Goal: Information Seeking & Learning: Learn about a topic

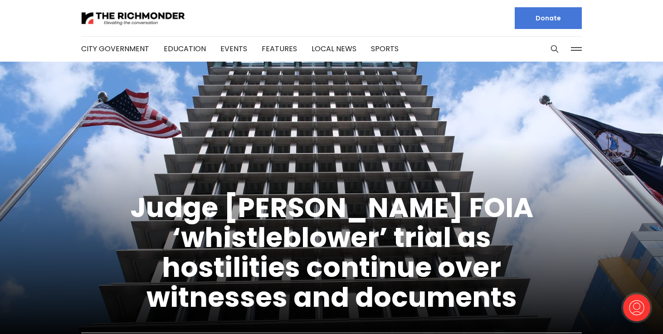
click at [127, 54] on li "City Government" at bounding box center [115, 48] width 68 height 49
click at [127, 50] on link "City Government" at bounding box center [115, 49] width 68 height 10
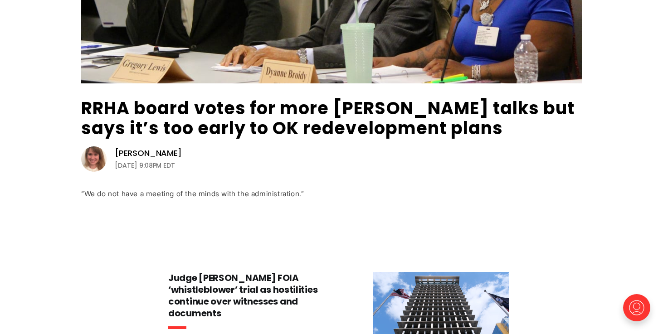
scroll to position [248, 0]
